Goal: Task Accomplishment & Management: Manage account settings

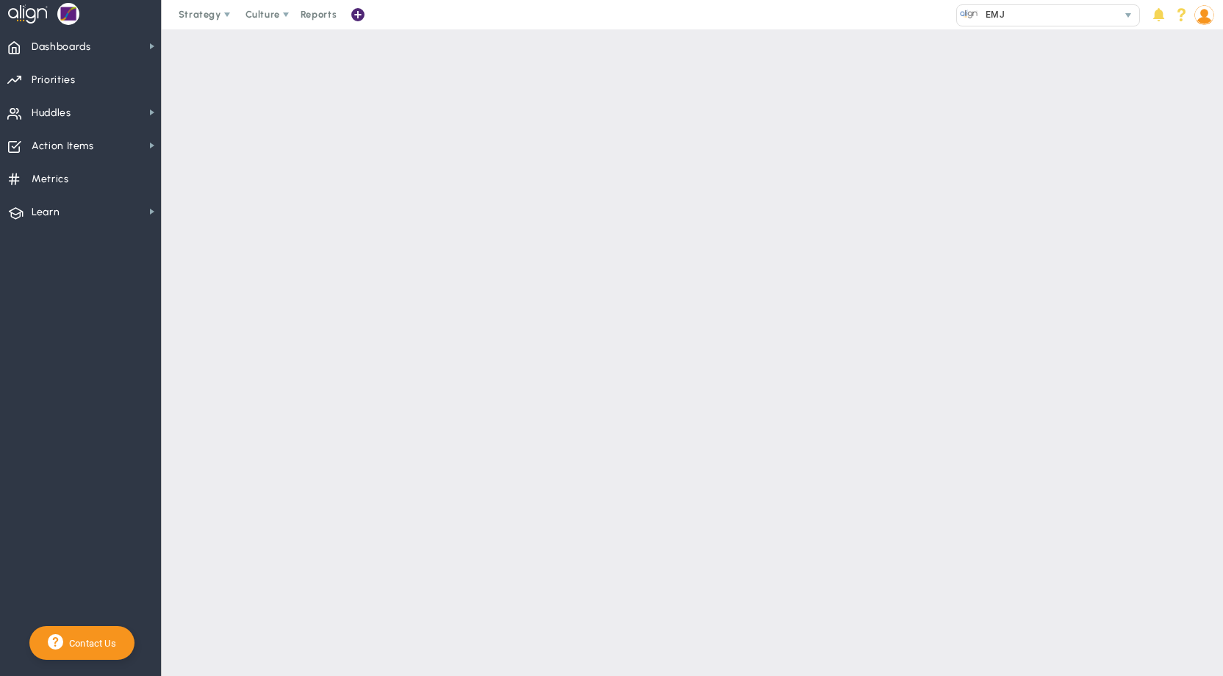
checkbox input "false"
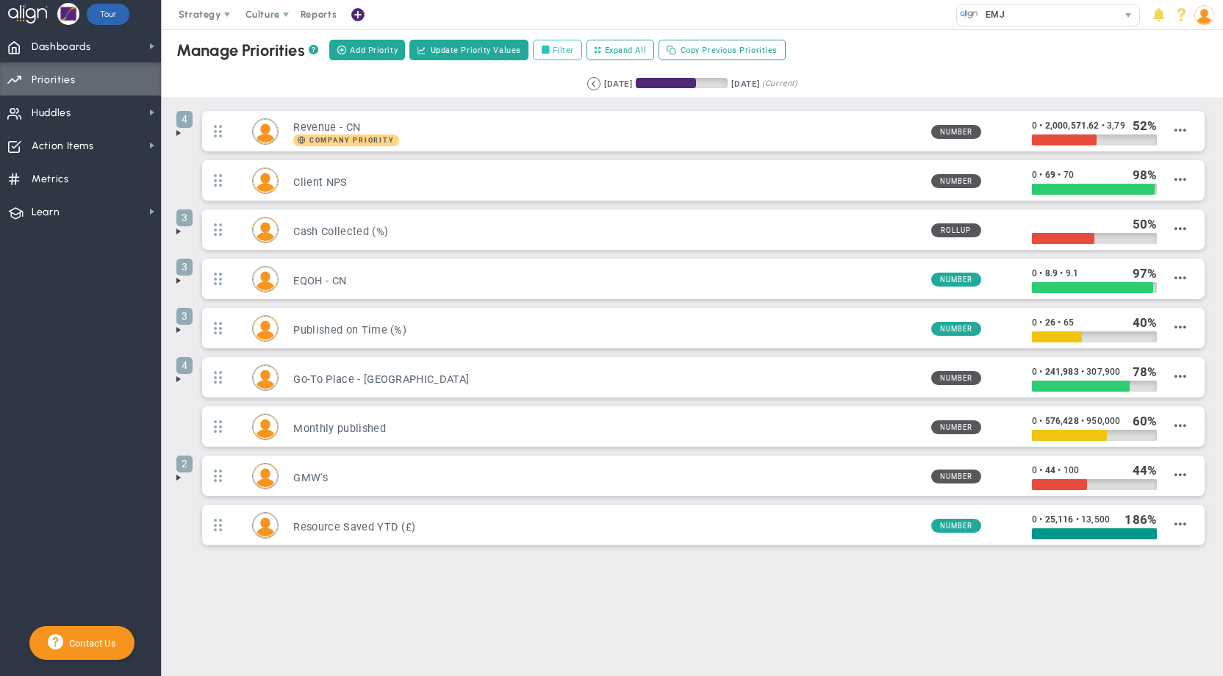
click at [556, 51] on label "Filter" at bounding box center [557, 50] width 49 height 21
click at [554, 51] on input "Filter" at bounding box center [549, 51] width 10 height 10
checkbox input "true"
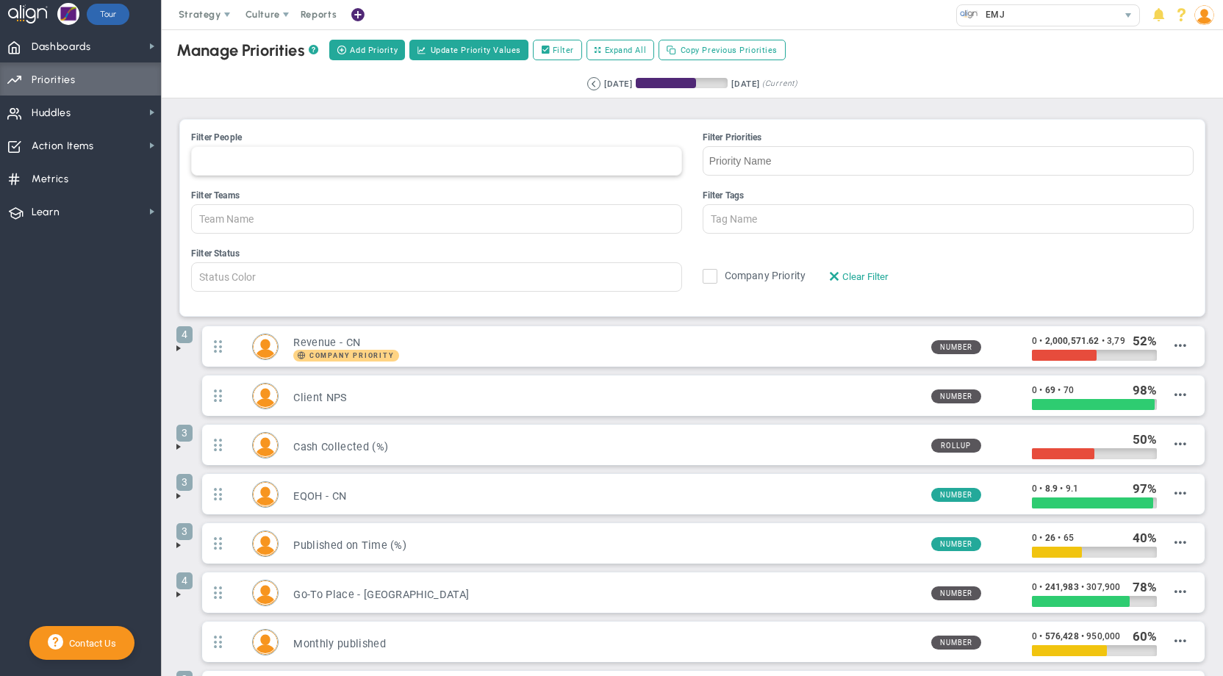
click at [323, 163] on div at bounding box center [436, 160] width 491 height 29
click at [225, 163] on input "Filter People [PERSON_NAME] [PERSON_NAME] [PERSON_NAME] [PERSON_NAME] [PERSON_N…" at bounding box center [208, 161] width 33 height 28
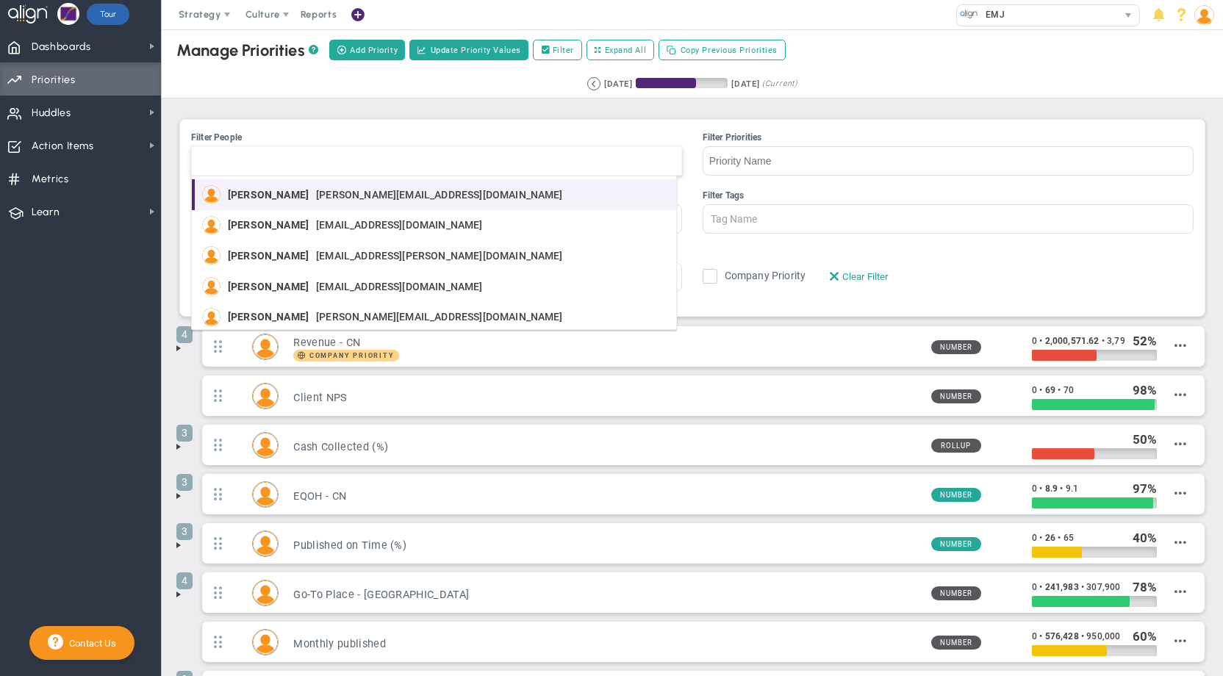
click at [316, 191] on span "[PERSON_NAME][EMAIL_ADDRESS][DOMAIN_NAME]" at bounding box center [439, 195] width 247 height 10
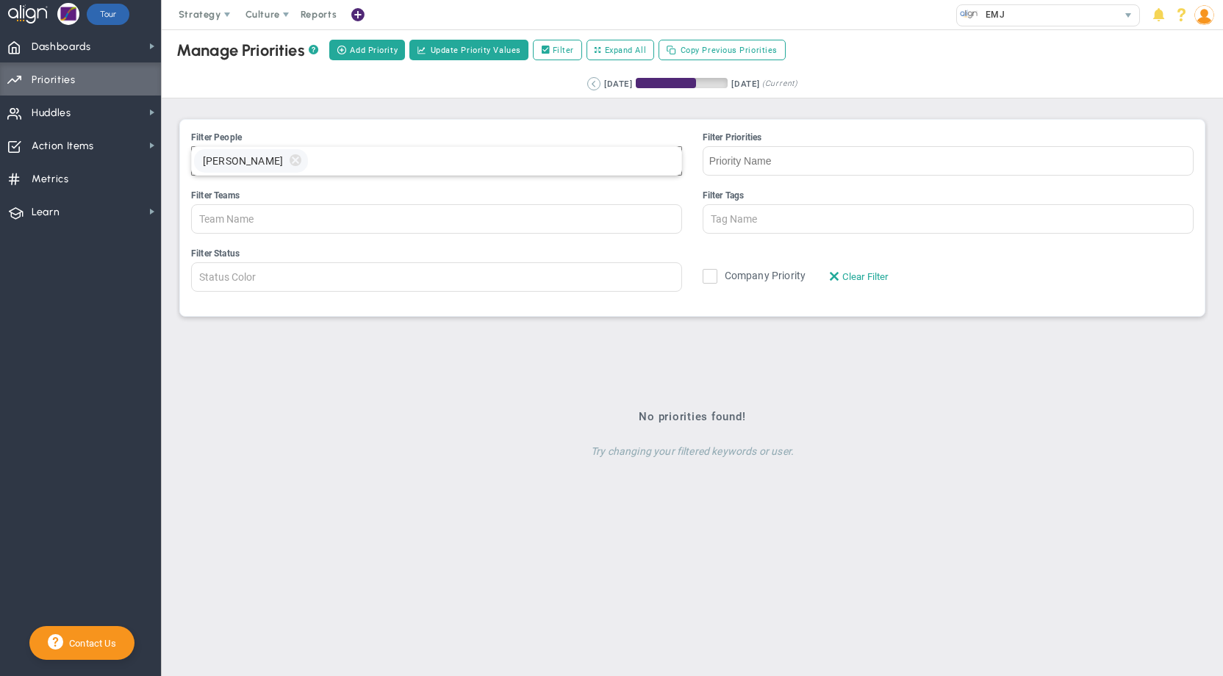
click at [587, 82] on button at bounding box center [593, 83] width 13 height 13
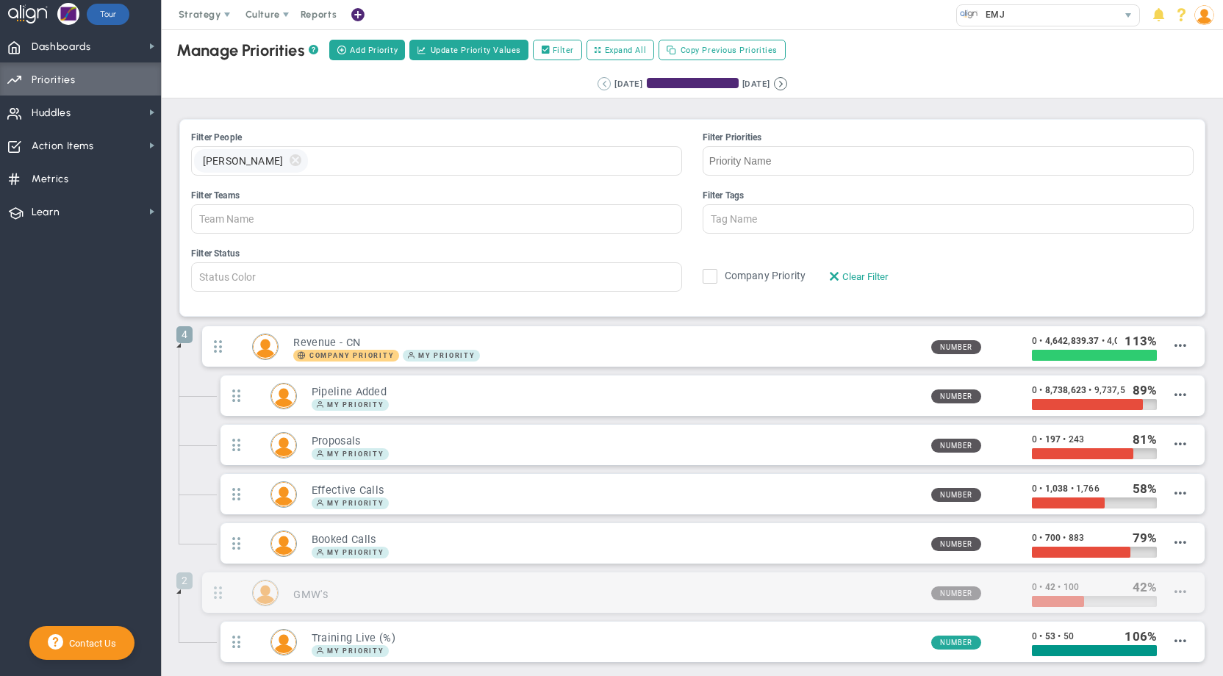
click at [597, 87] on button at bounding box center [603, 83] width 13 height 13
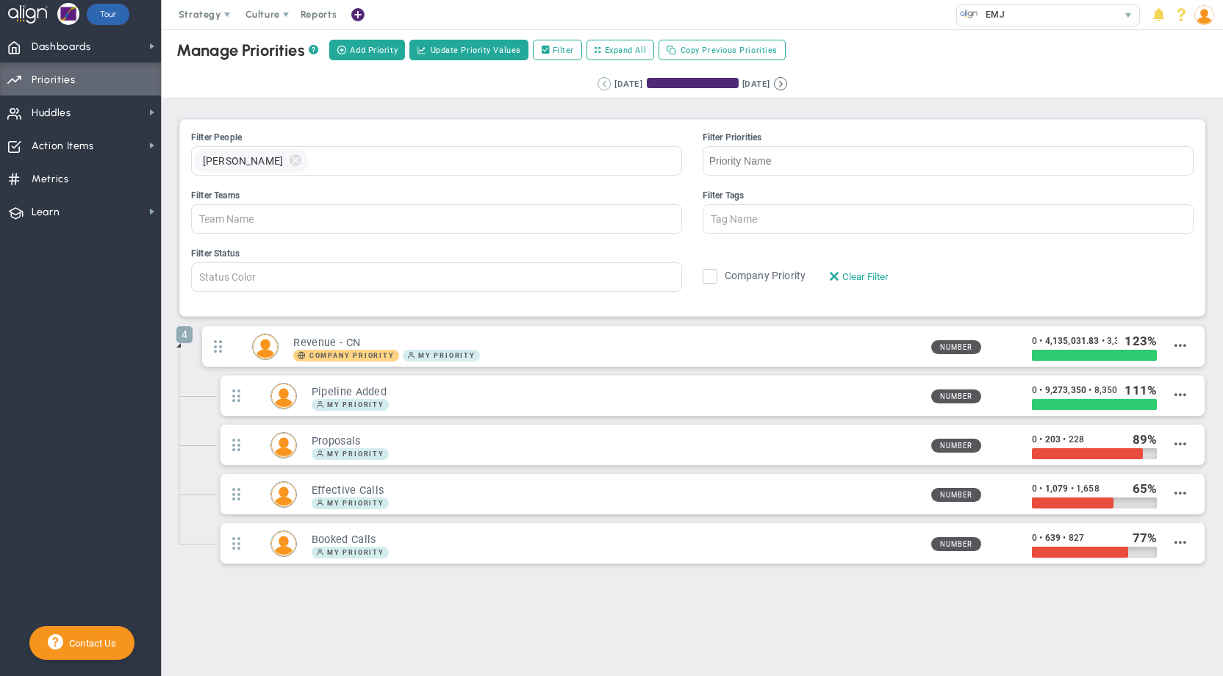
click at [597, 87] on button at bounding box center [603, 83] width 13 height 13
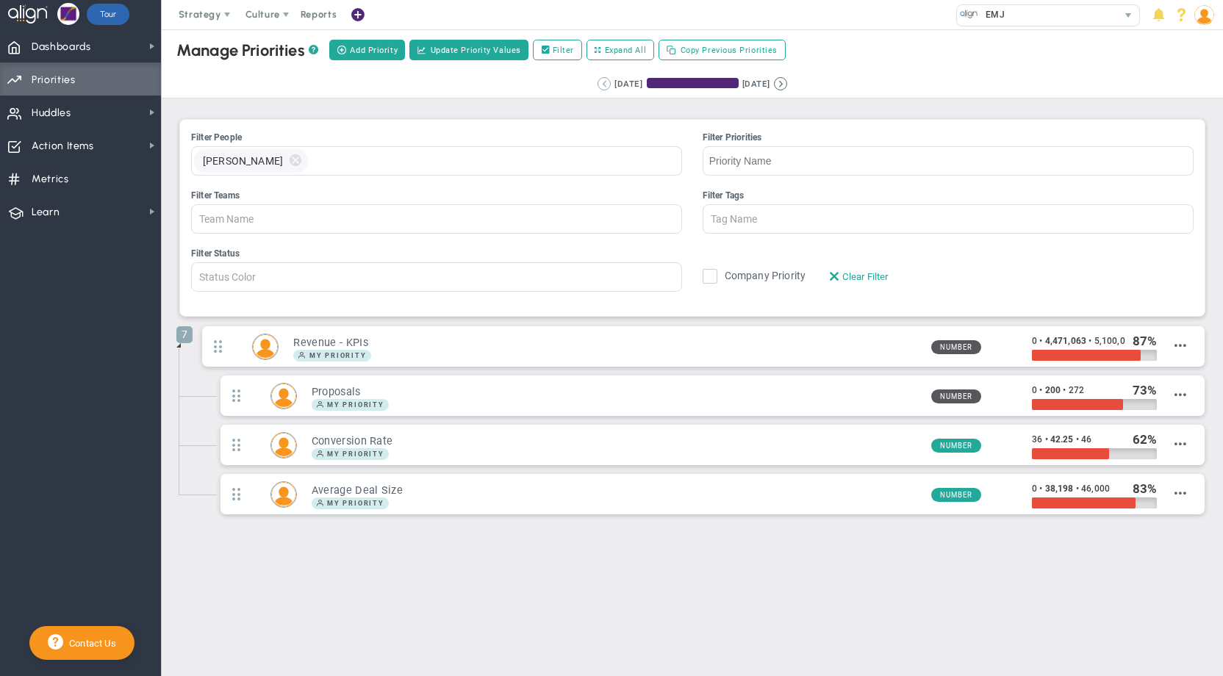
click at [597, 87] on button at bounding box center [603, 83] width 13 height 13
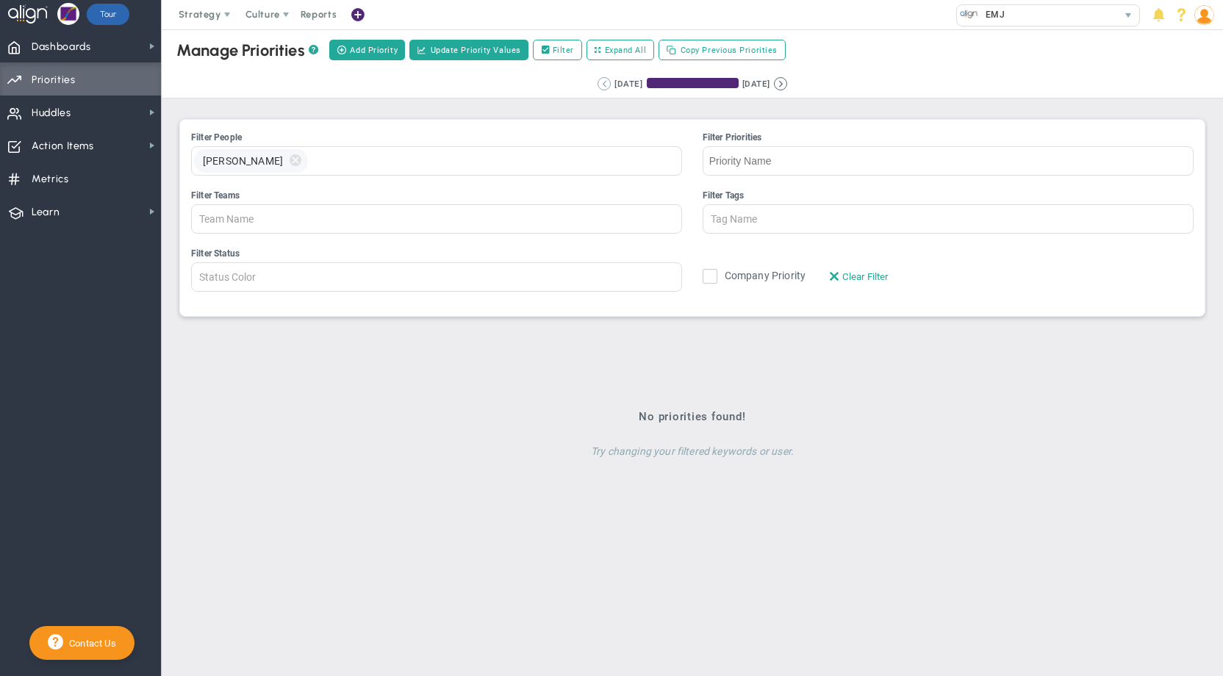
click at [597, 87] on button at bounding box center [603, 83] width 13 height 13
click at [514, 98] on div "Retrieving period... [DATE] [DATE] (Current)" at bounding box center [692, 84] width 1091 height 29
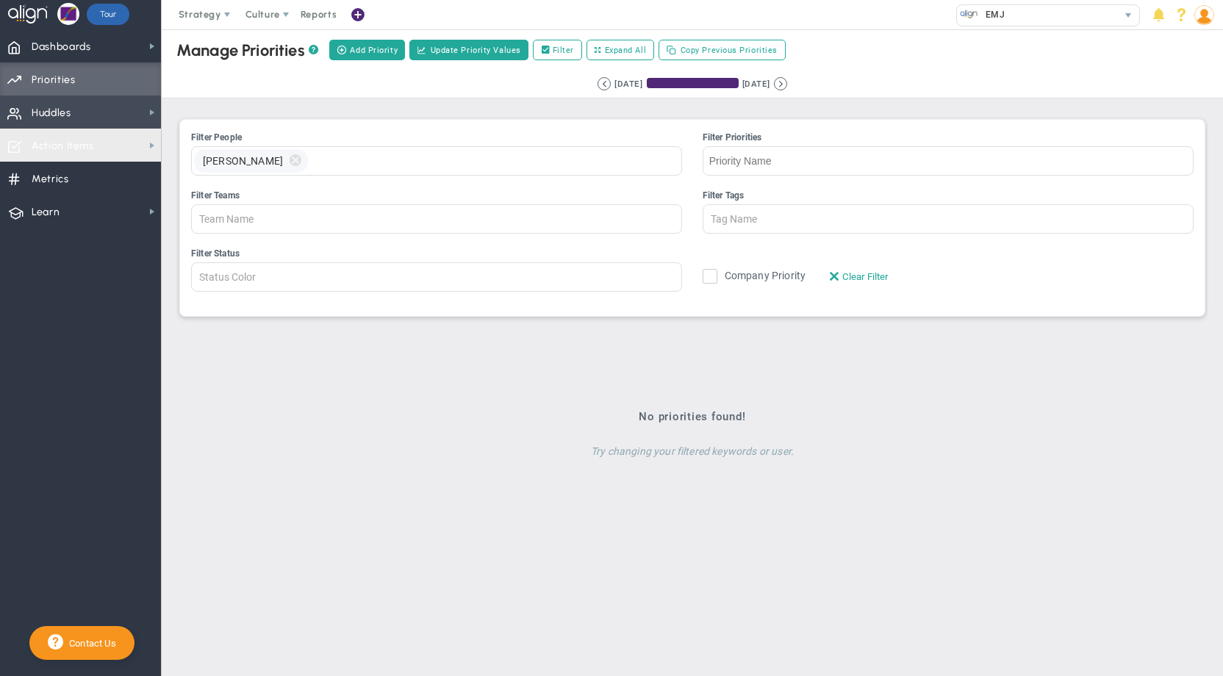
click at [73, 126] on span "Huddles Huddles" at bounding box center [80, 112] width 161 height 33
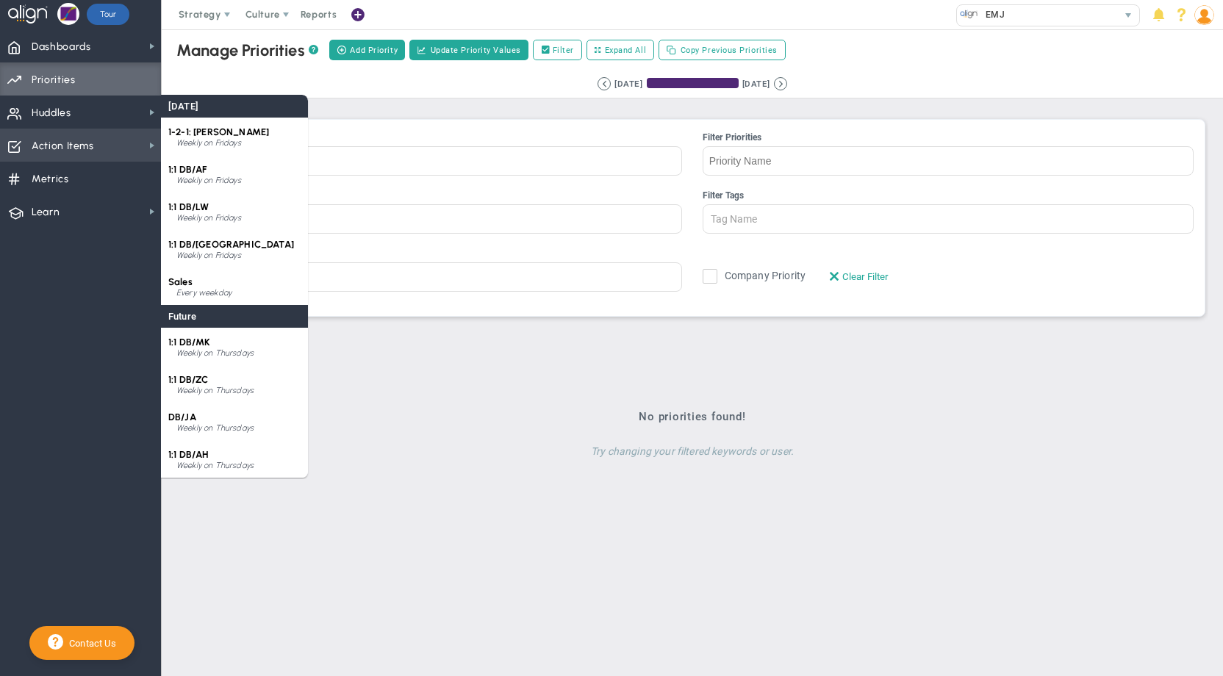
click at [75, 142] on span "Action Items" at bounding box center [63, 146] width 62 height 31
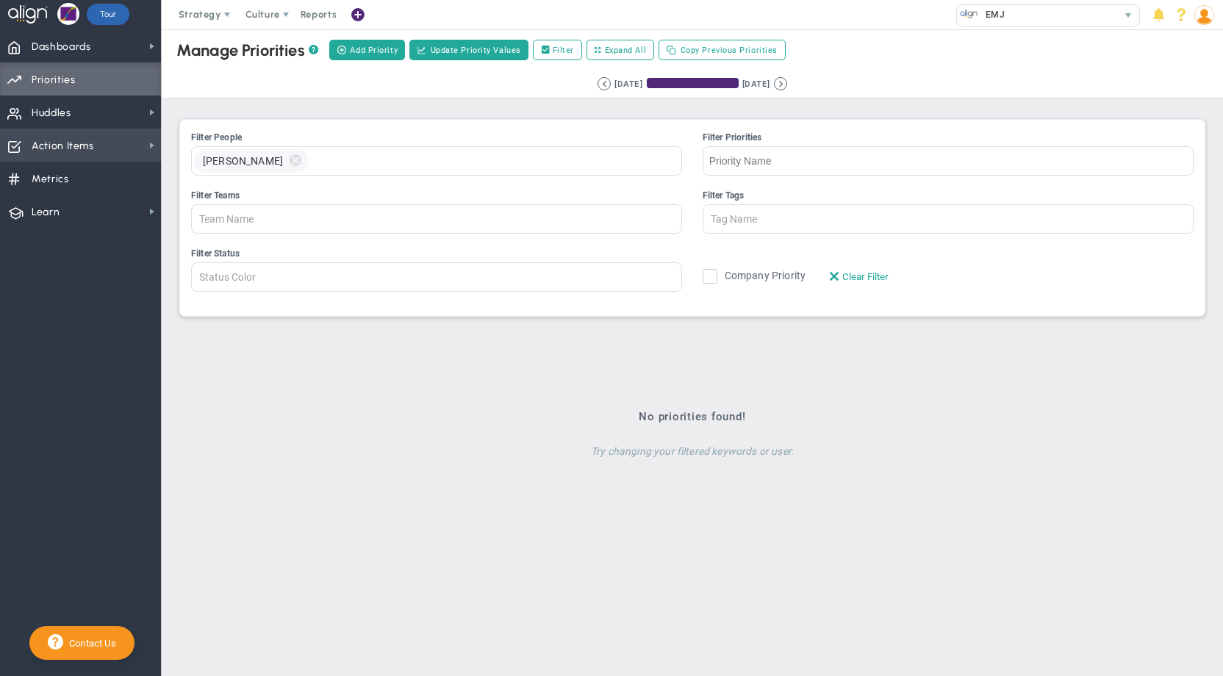
click at [87, 140] on span "Action Items" at bounding box center [63, 146] width 62 height 31
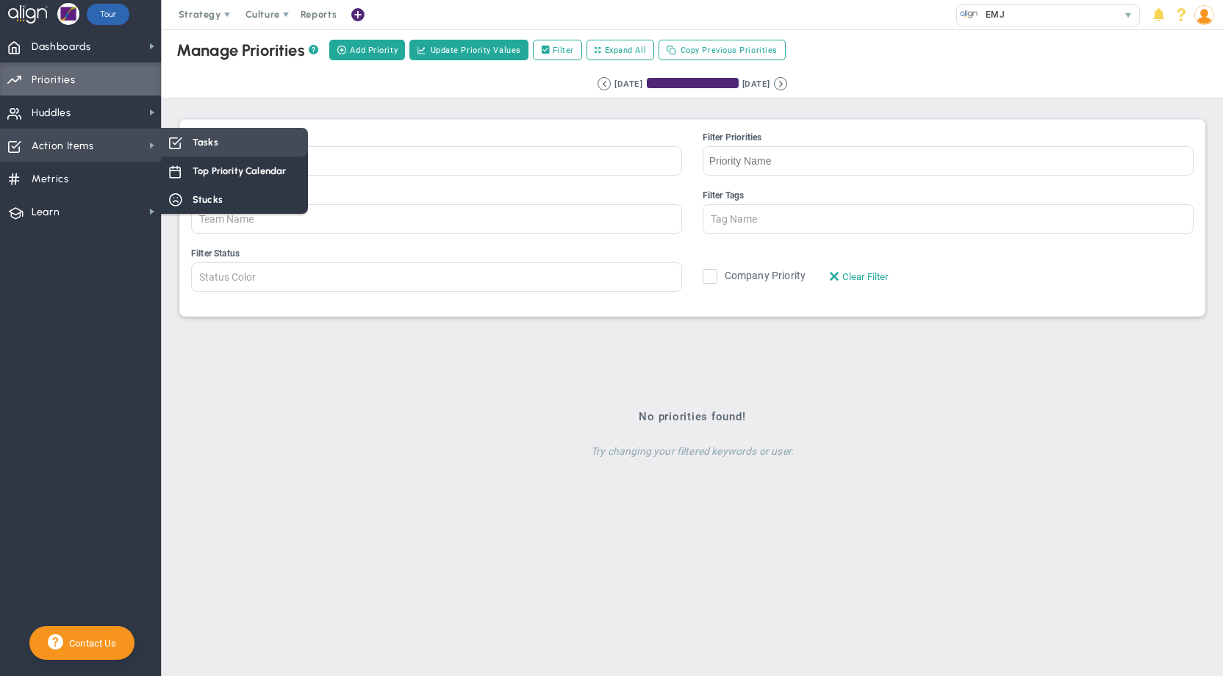
click at [189, 139] on div "Tasks" at bounding box center [234, 142] width 147 height 29
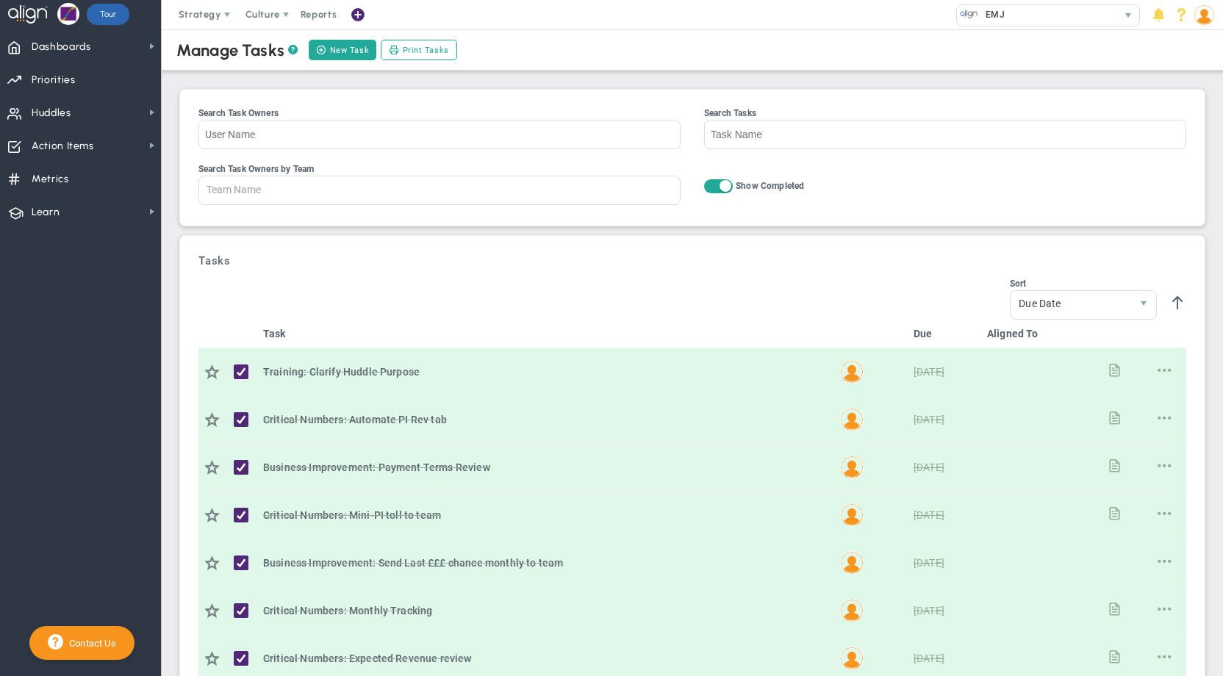
click at [719, 187] on span at bounding box center [725, 186] width 12 height 12
click at [0, 0] on input "On Off Show Completed" at bounding box center [0, 0] width 0 height 0
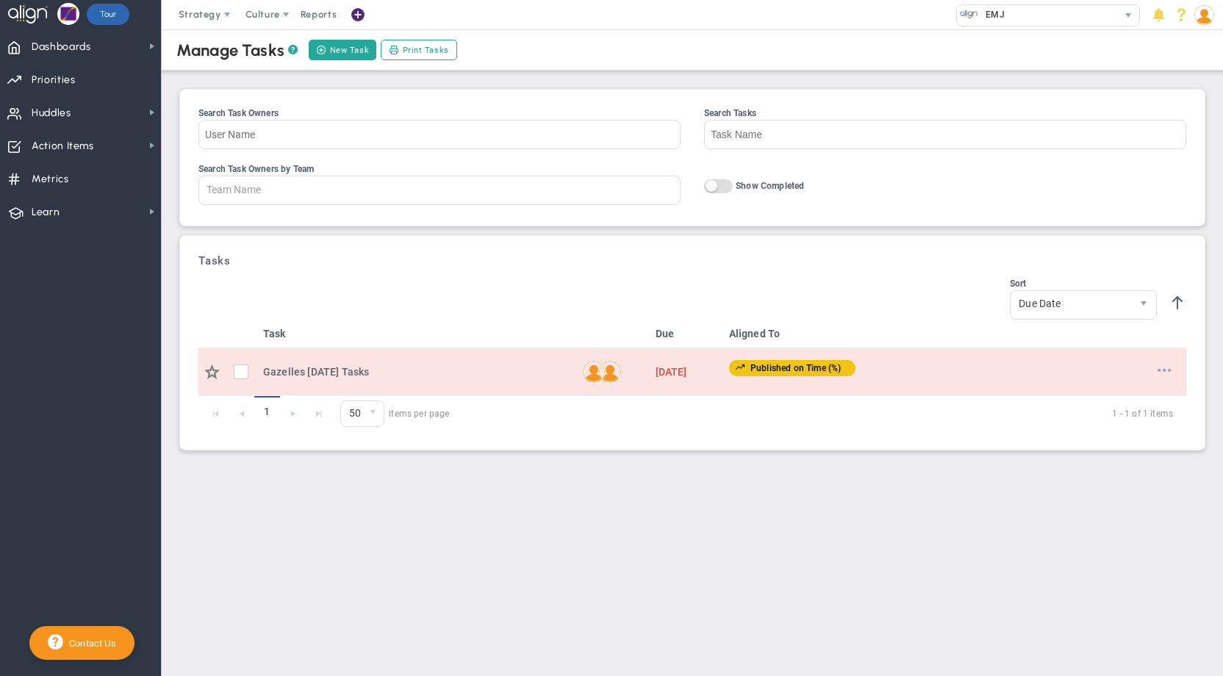
click at [1169, 377] on span at bounding box center [1164, 370] width 14 height 14
click at [1130, 400] on span "Edit" at bounding box center [1125, 394] width 17 height 10
type input "Gazelles [DATE] Tasks"
type input "[DATE]"
type input "[PERSON_NAME]"
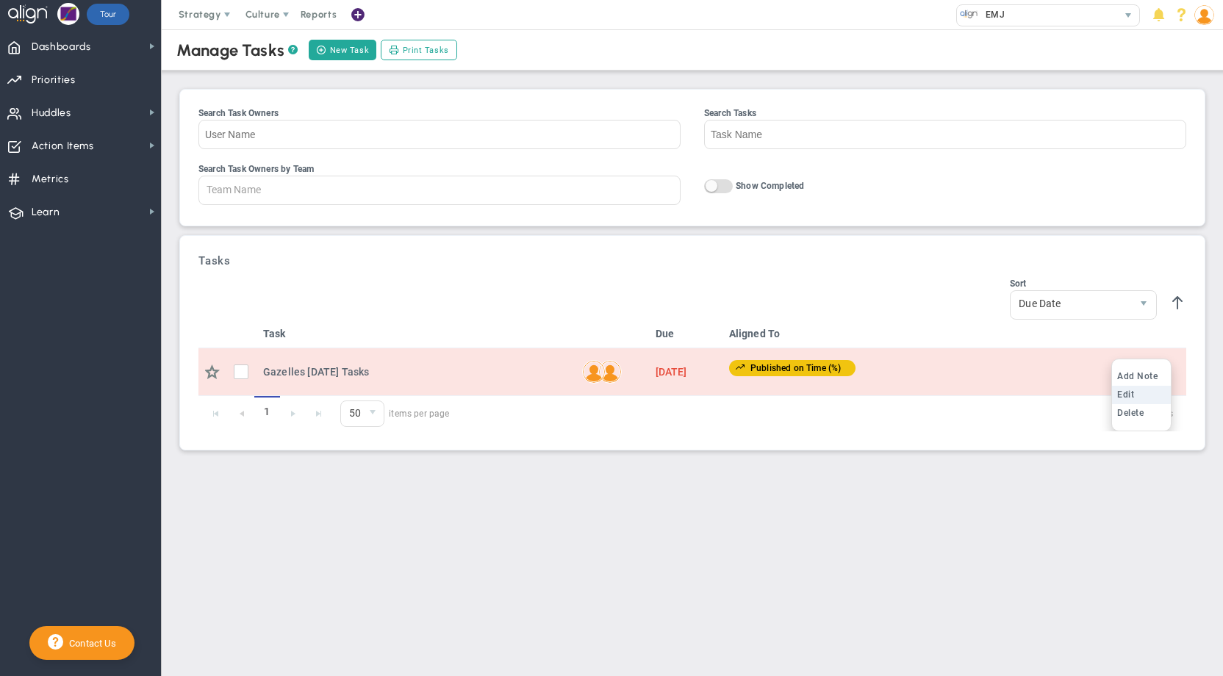
type input "Published on Time (%)"
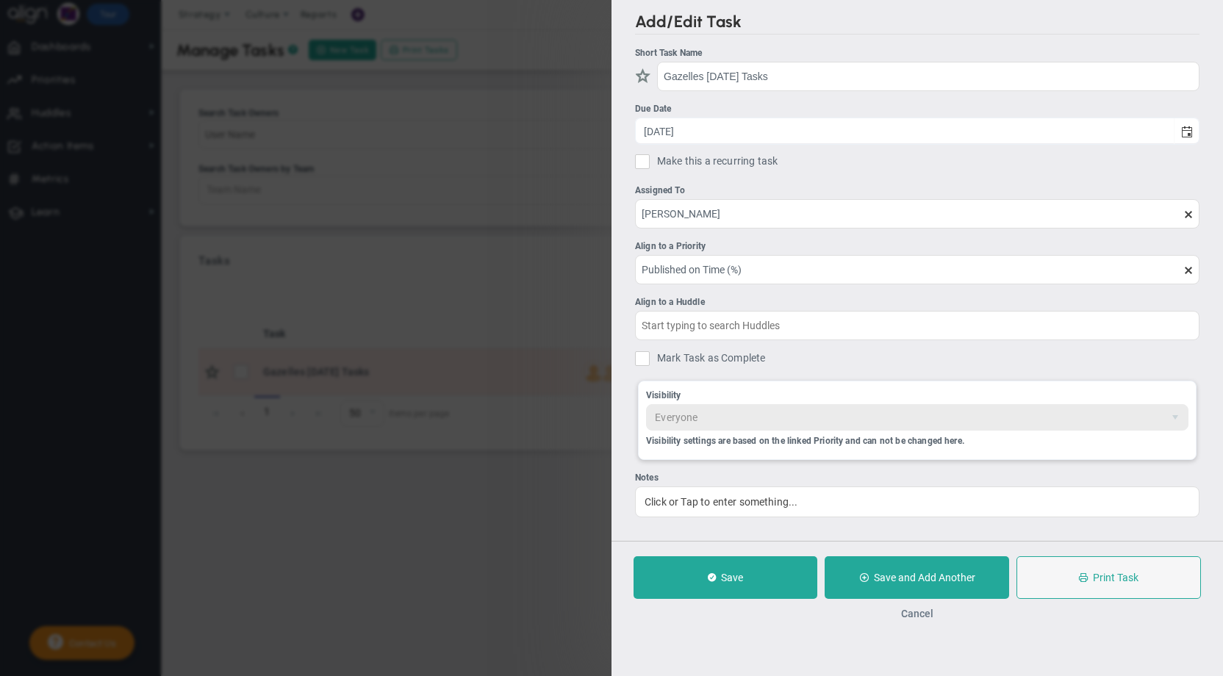
click at [918, 619] on button "Cancel" at bounding box center [917, 614] width 32 height 12
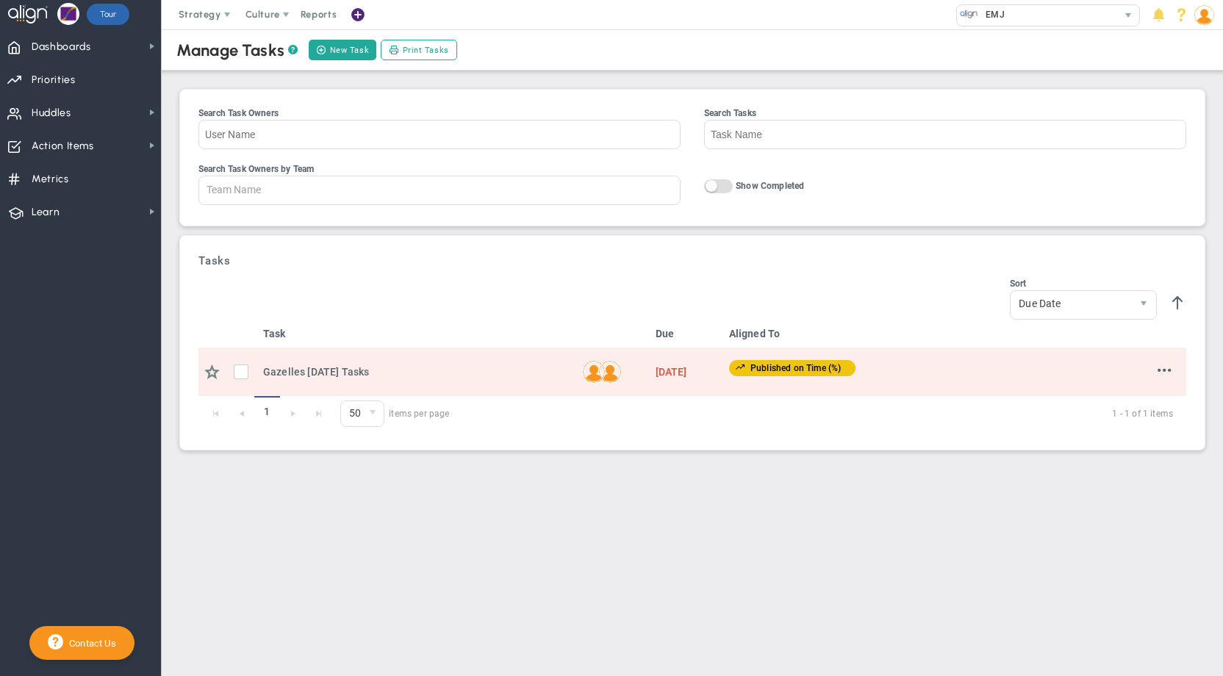
click at [1207, 17] on img at bounding box center [1204, 15] width 20 height 20
click at [1185, 154] on span "Sign Out" at bounding box center [1161, 161] width 119 height 29
